Goal: Share content

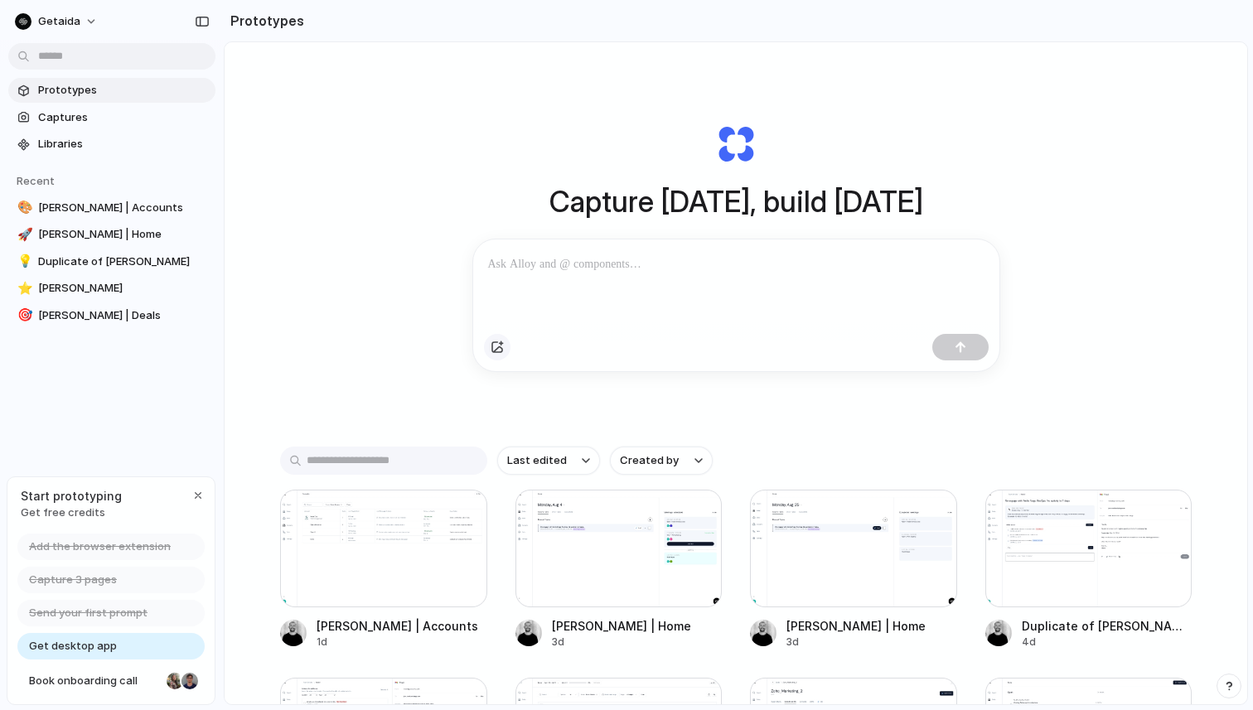
click at [497, 347] on div "button" at bounding box center [497, 347] width 13 height 13
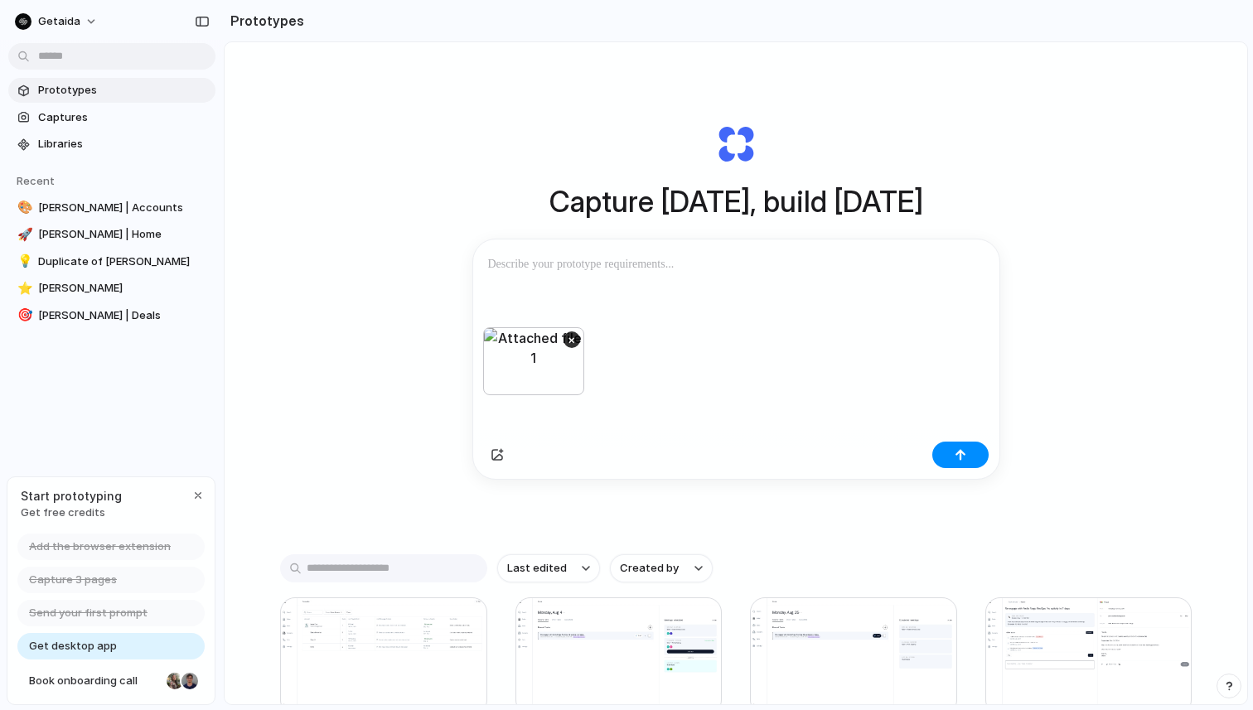
click at [667, 274] on p at bounding box center [736, 265] width 497 height 20
click at [961, 459] on div "button" at bounding box center [961, 455] width 12 height 12
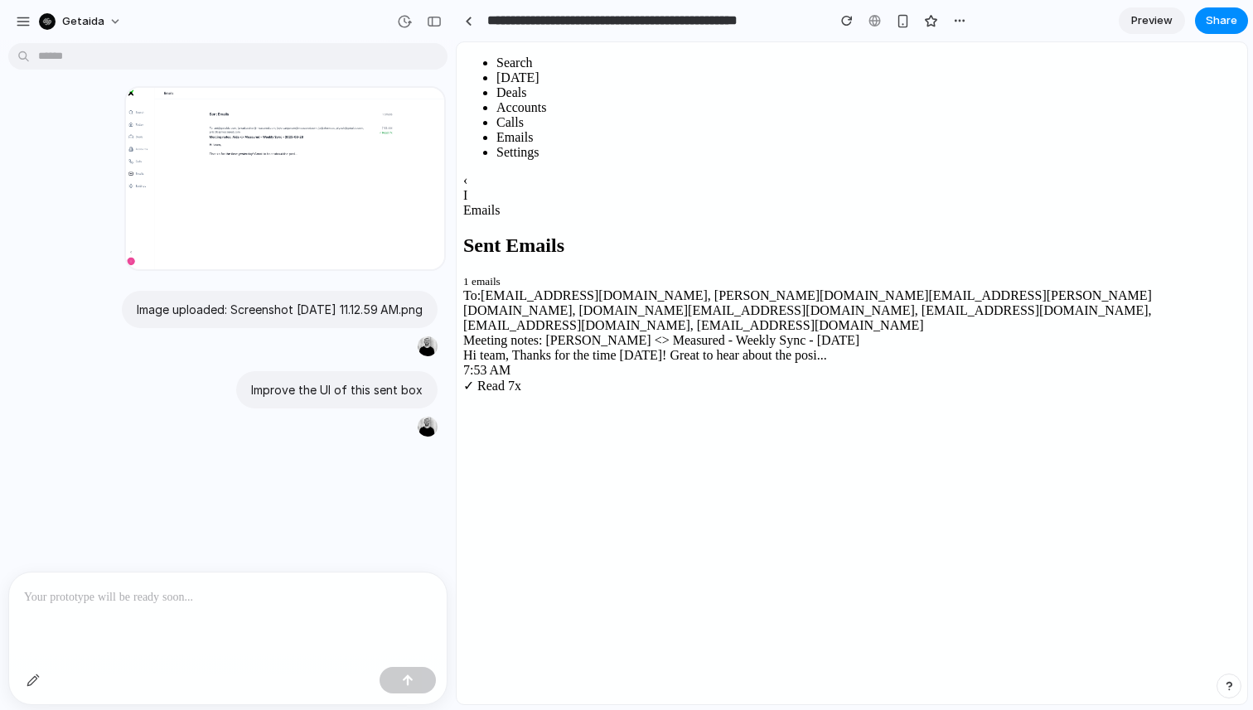
click at [1140, 13] on span "Preview" at bounding box center [1152, 20] width 41 height 17
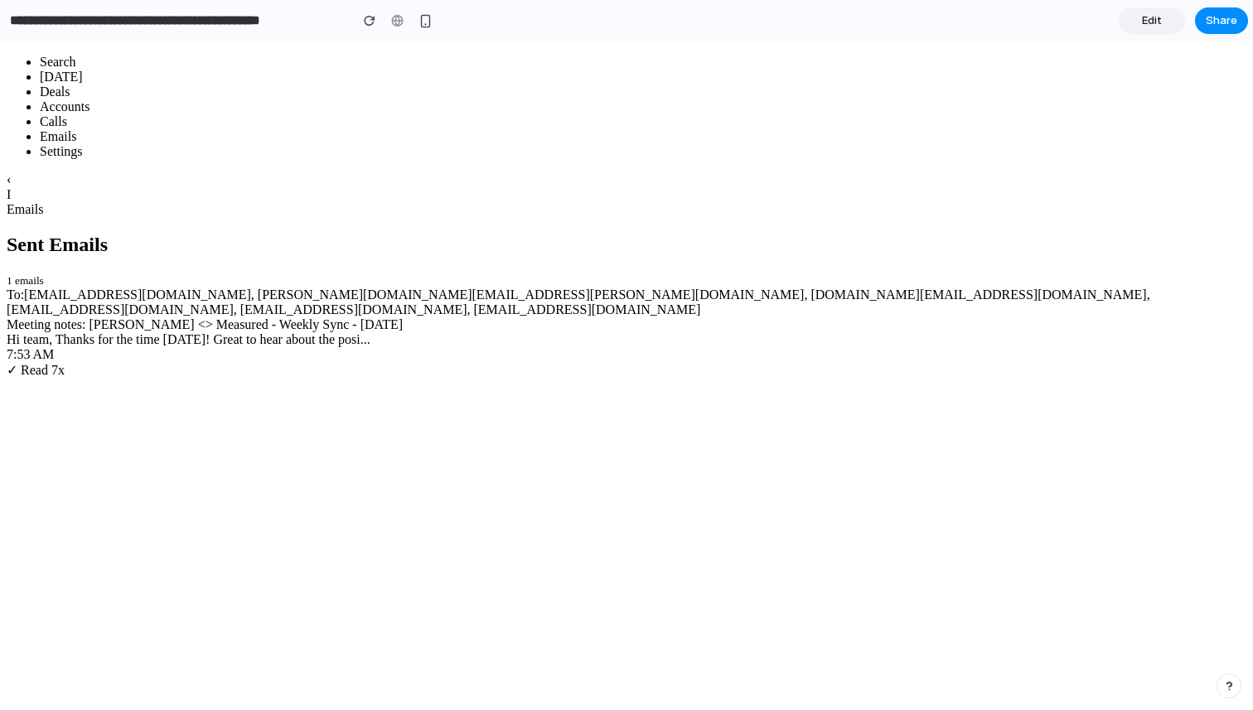
click at [1156, 26] on span "Edit" at bounding box center [1152, 20] width 20 height 17
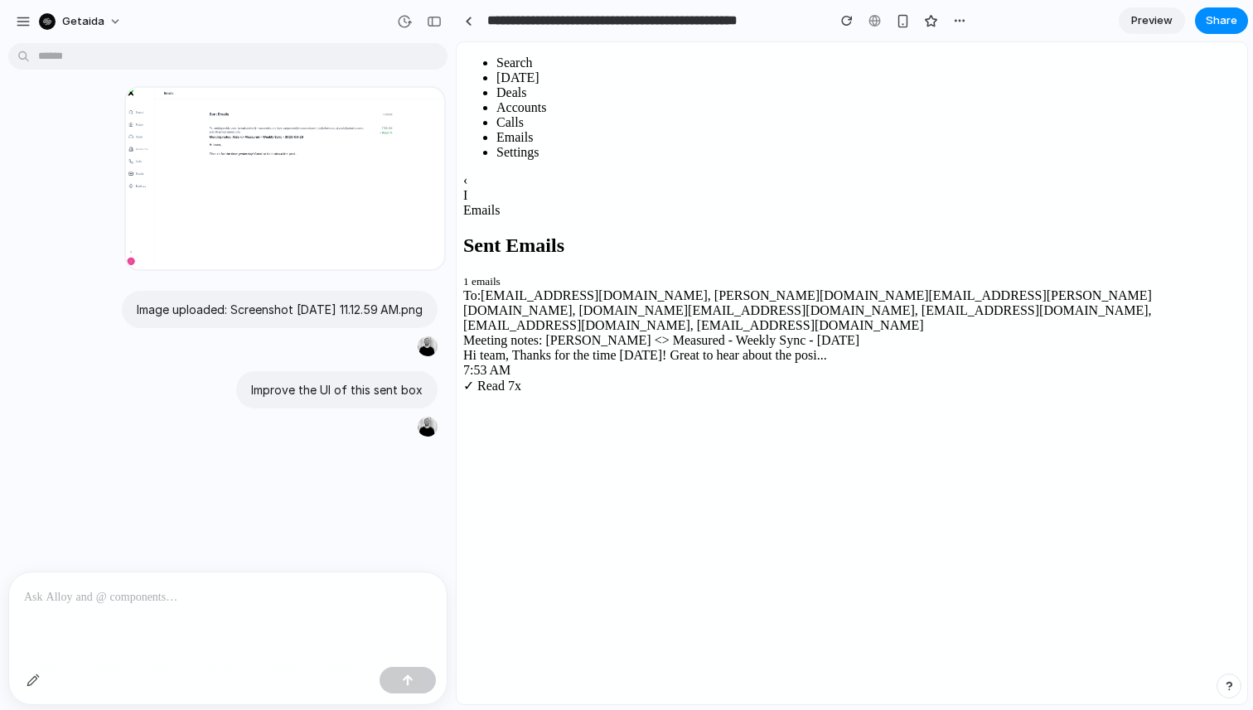
click at [260, 618] on div at bounding box center [228, 617] width 438 height 88
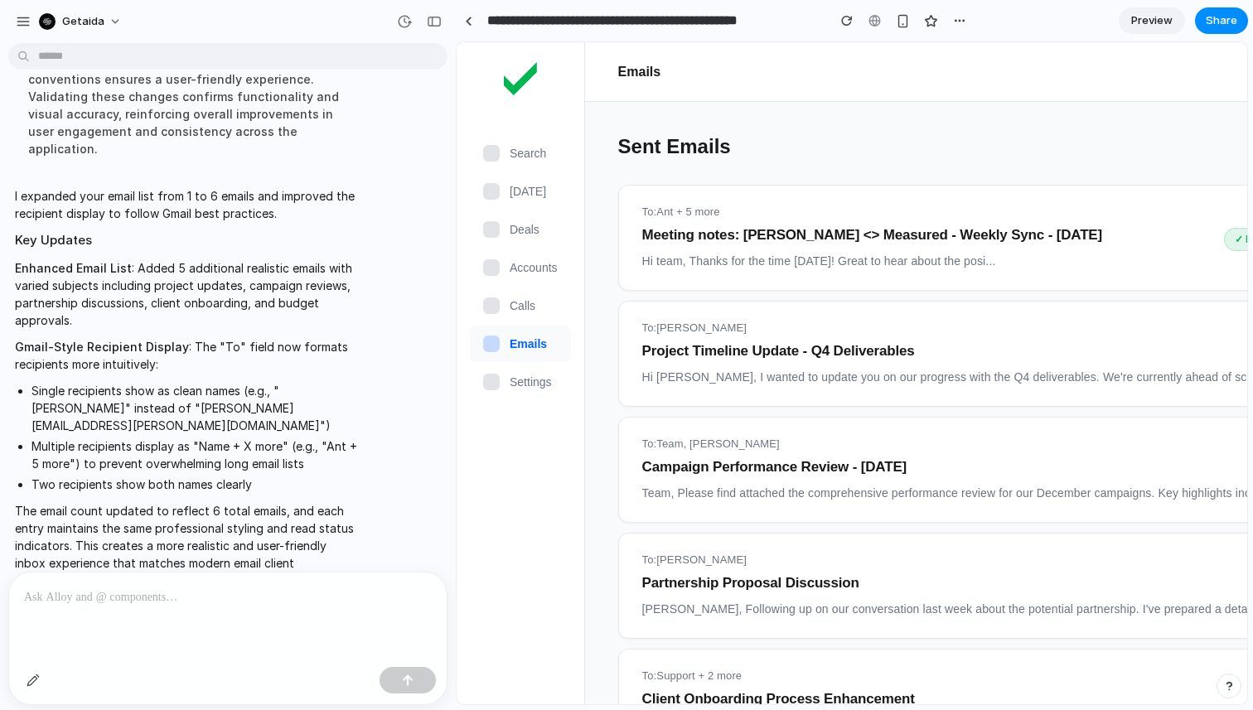
click at [1153, 15] on span "Preview" at bounding box center [1152, 20] width 41 height 17
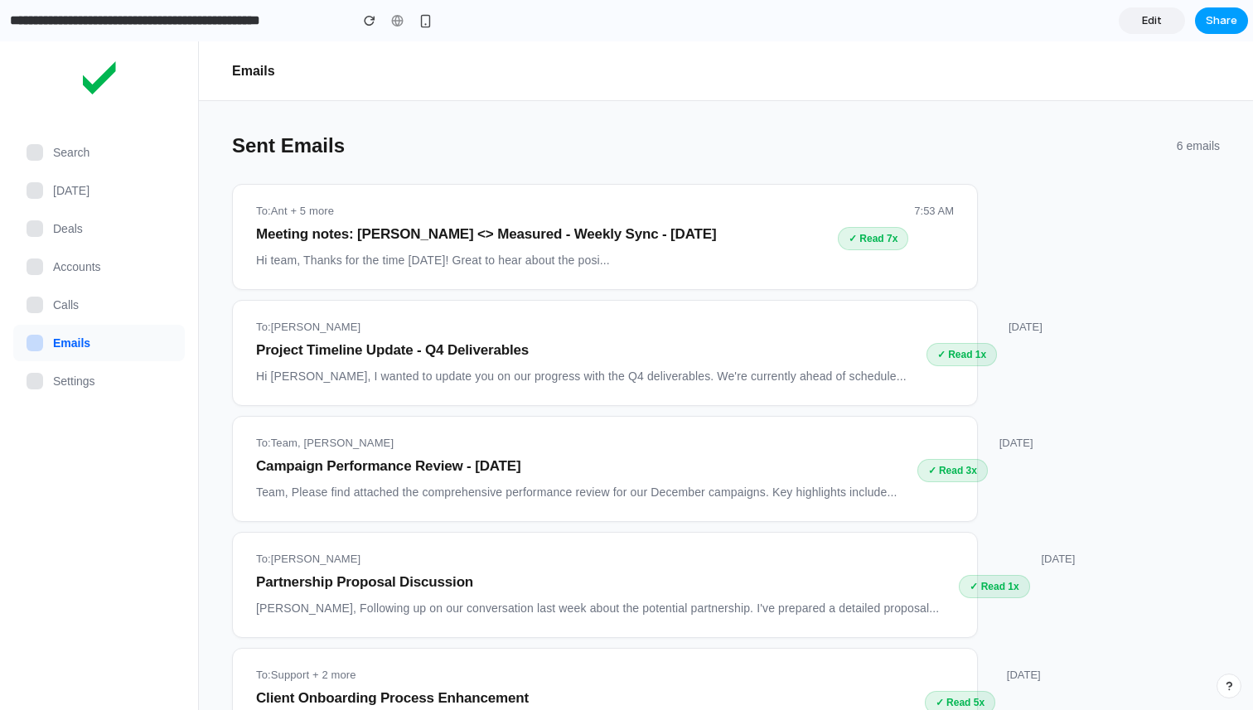
click at [1201, 25] on button "Share" at bounding box center [1221, 20] width 53 height 27
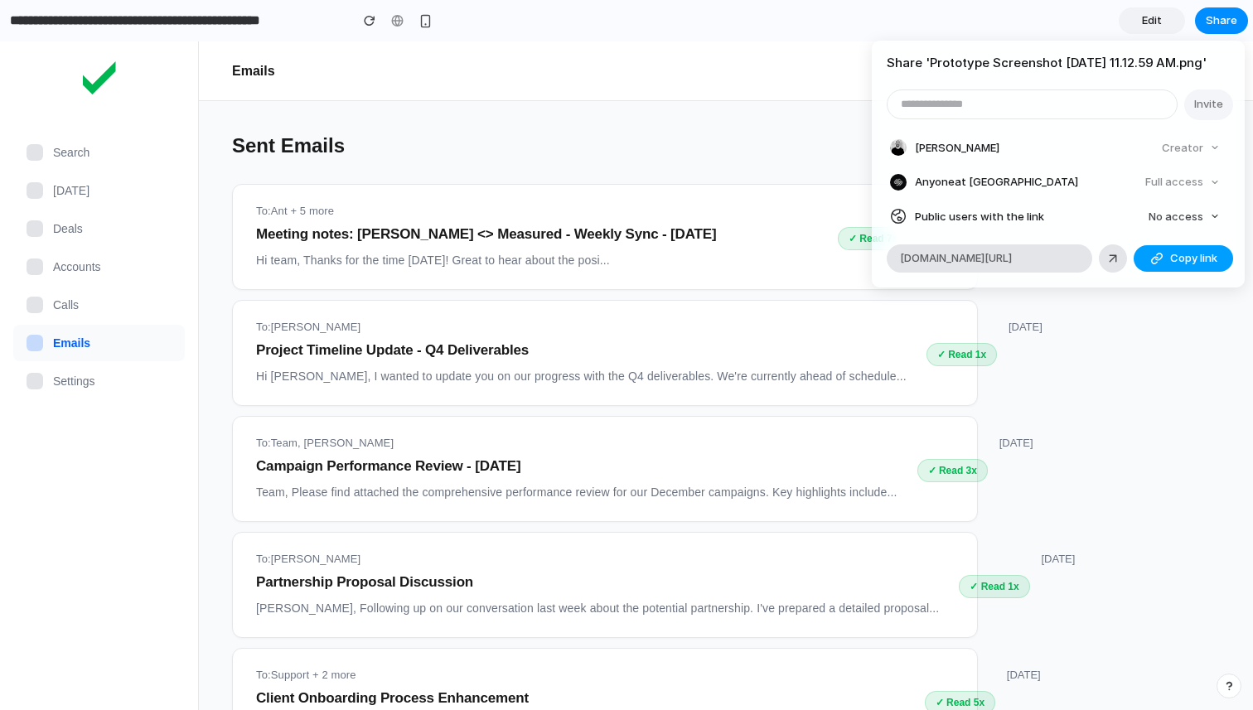
click at [1179, 267] on span "Copy link" at bounding box center [1194, 258] width 47 height 17
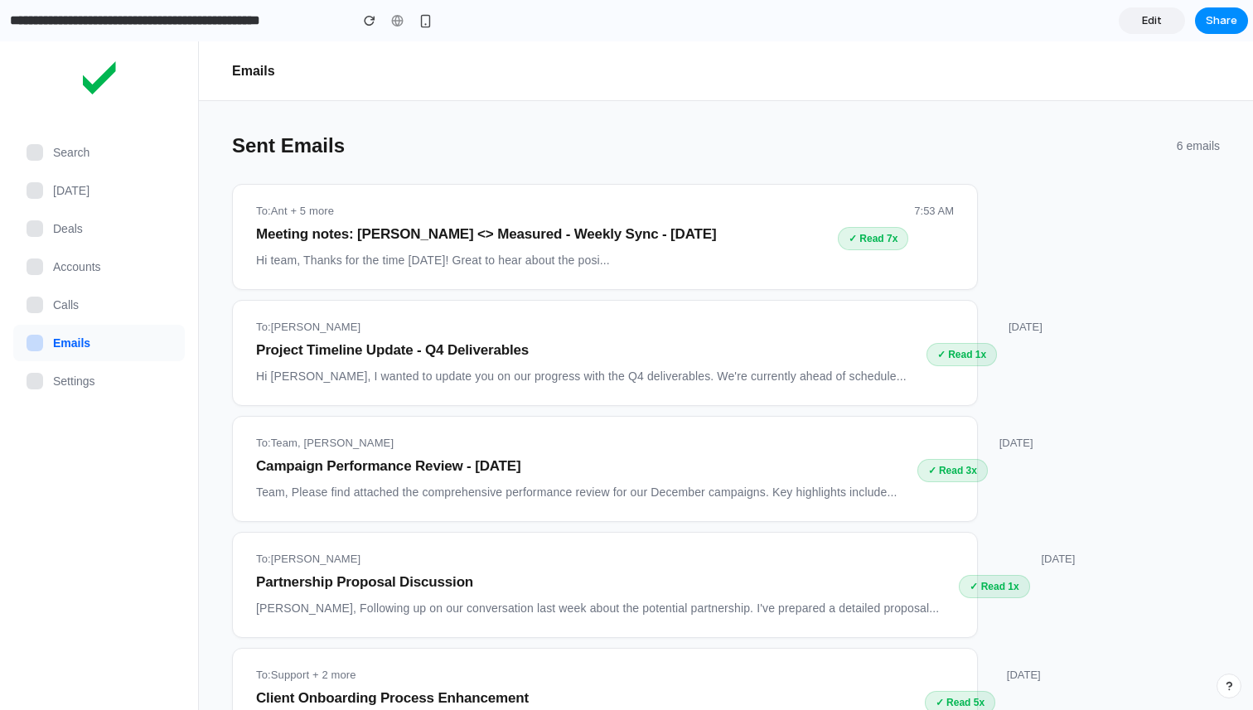
click at [1084, 516] on div "Share ' Prototype Screenshot 2025-08-29 at 11.12.59 AM.png ' Invite Ian Johnson…" at bounding box center [626, 355] width 1253 height 710
